Goal: Task Accomplishment & Management: Manage account settings

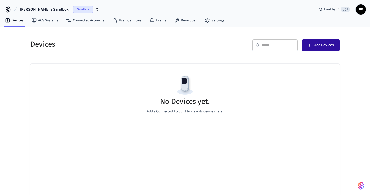
click at [321, 46] on span "Add Devices" at bounding box center [324, 45] width 19 height 7
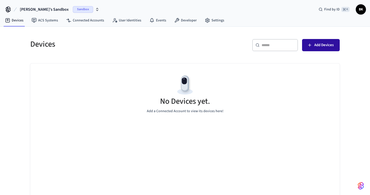
click at [327, 46] on span "Add Devices" at bounding box center [324, 45] width 19 height 7
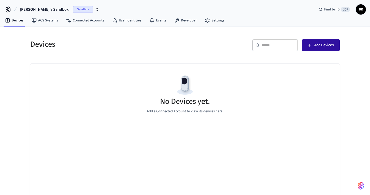
click at [324, 44] on span "Add Devices" at bounding box center [324, 45] width 19 height 7
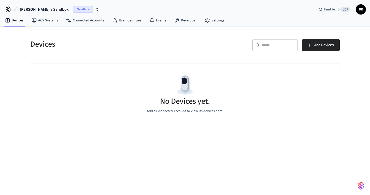
click at [361, 12] on span "BK" at bounding box center [361, 9] width 9 height 9
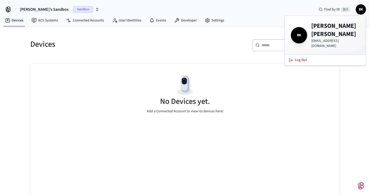
click at [233, 13] on div "[PERSON_NAME]'s Sandbox Sandbox Find by ID ⌘ K BK" at bounding box center [185, 7] width 370 height 15
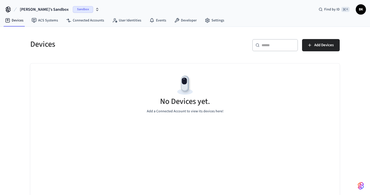
click at [38, 8] on span "[PERSON_NAME]'s Sandbox" at bounding box center [44, 9] width 49 height 6
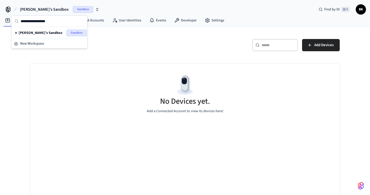
click at [74, 32] on span "Sandbox" at bounding box center [76, 33] width 20 height 7
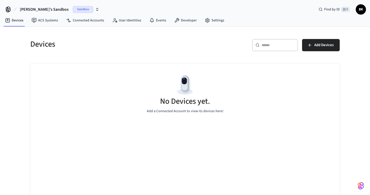
click at [73, 10] on span "Sandbox" at bounding box center [83, 9] width 20 height 7
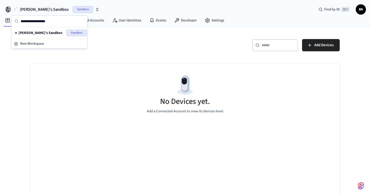
click at [47, 33] on span "[PERSON_NAME]'s Sandbox" at bounding box center [41, 32] width 44 height 5
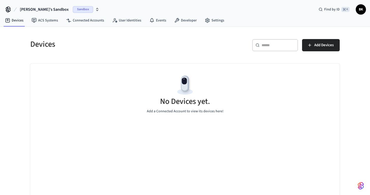
click at [95, 10] on icon "button" at bounding box center [97, 9] width 4 height 4
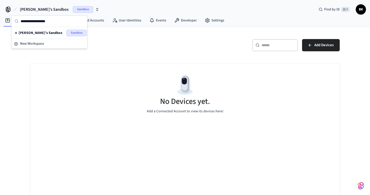
click at [95, 10] on icon "button" at bounding box center [97, 9] width 4 height 4
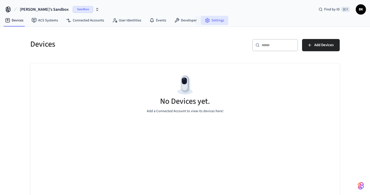
click at [210, 18] on link "Settings" at bounding box center [215, 20] width 28 height 9
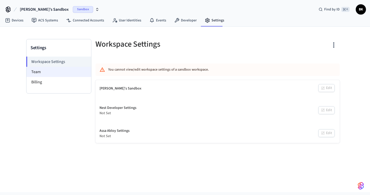
click at [56, 71] on li "Team" at bounding box center [58, 72] width 65 height 10
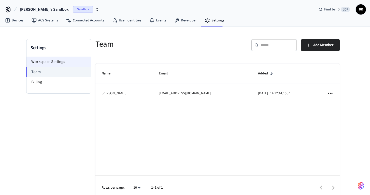
click at [57, 61] on li "Workspace Settings" at bounding box center [58, 62] width 65 height 10
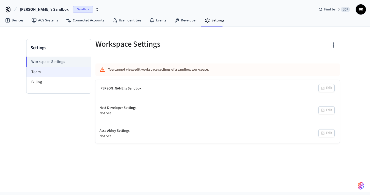
click at [54, 69] on li "Team" at bounding box center [58, 72] width 65 height 10
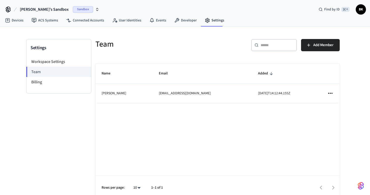
click at [332, 92] on icon "sticky table" at bounding box center [330, 93] width 7 height 7
click at [287, 69] on div at bounding box center [185, 97] width 370 height 195
click at [252, 79] on th "Added" at bounding box center [286, 73] width 69 height 20
click at [39, 82] on li "Billing" at bounding box center [58, 82] width 65 height 10
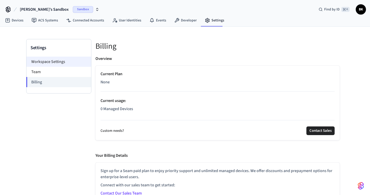
click at [57, 62] on li "Workspace Settings" at bounding box center [58, 62] width 65 height 10
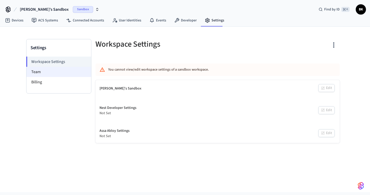
click at [53, 71] on li "Team" at bounding box center [58, 72] width 65 height 10
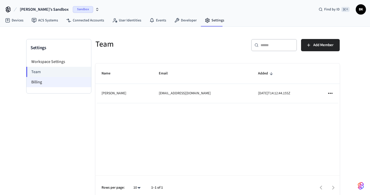
click at [53, 81] on li "Billing" at bounding box center [58, 82] width 65 height 10
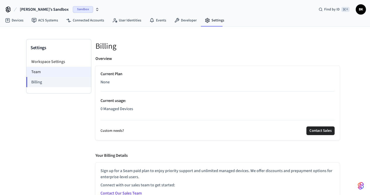
click at [54, 71] on li "Team" at bounding box center [58, 72] width 65 height 10
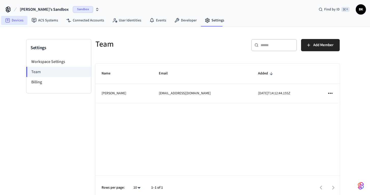
click at [9, 21] on icon at bounding box center [7, 20] width 5 height 5
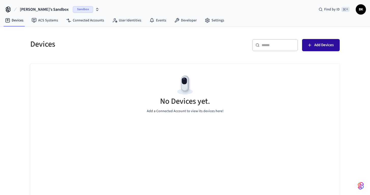
click at [318, 44] on span "Add Devices" at bounding box center [324, 45] width 19 height 7
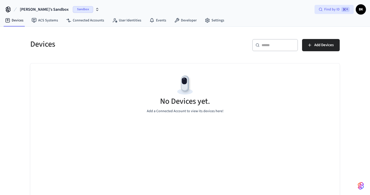
click at [346, 10] on span "⌘ K" at bounding box center [346, 9] width 8 height 5
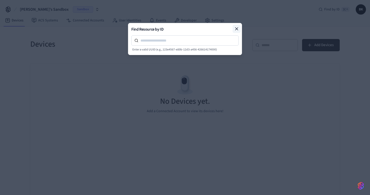
click at [238, 28] on icon at bounding box center [237, 29] width 3 height 3
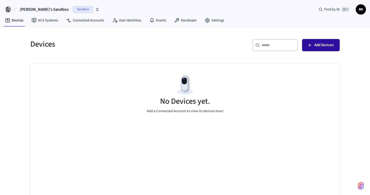
click at [321, 47] on span "Add Devices" at bounding box center [324, 45] width 19 height 7
